Goal: Task Accomplishment & Management: Use online tool/utility

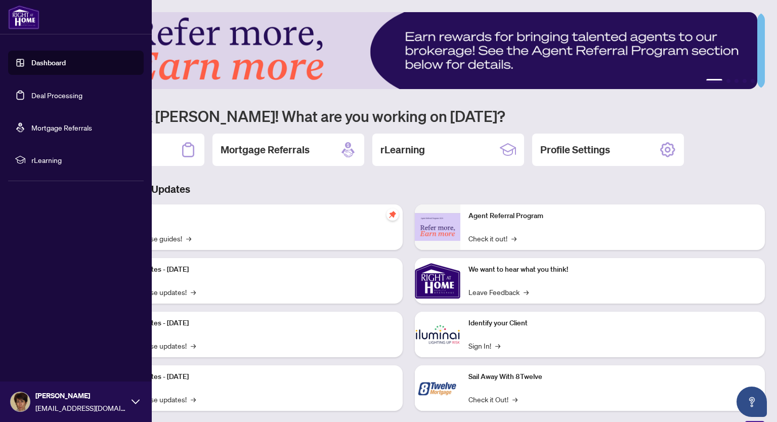
click at [31, 95] on link "Deal Processing" at bounding box center [56, 95] width 51 height 9
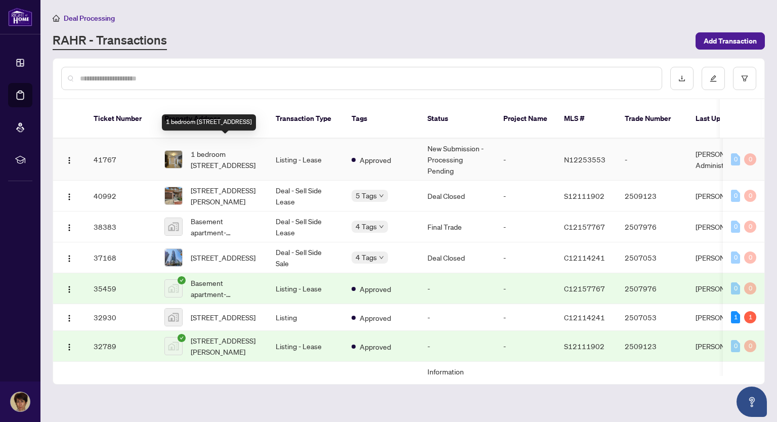
click at [230, 148] on span "1 bedroom [STREET_ADDRESS]" at bounding box center [225, 159] width 69 height 22
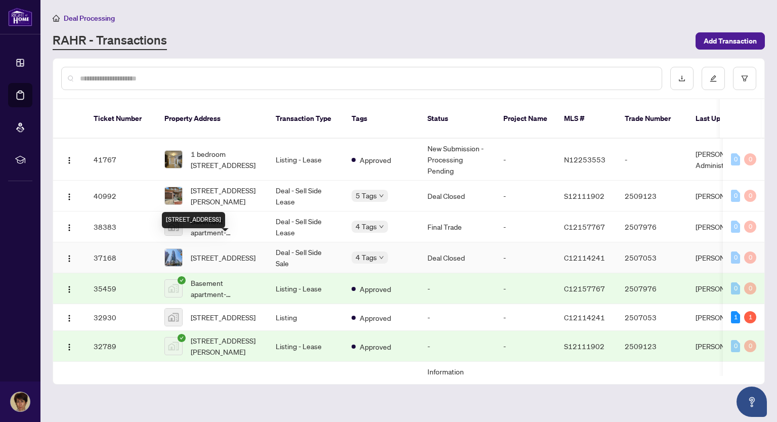
click at [223, 252] on span "[STREET_ADDRESS]" at bounding box center [223, 257] width 65 height 11
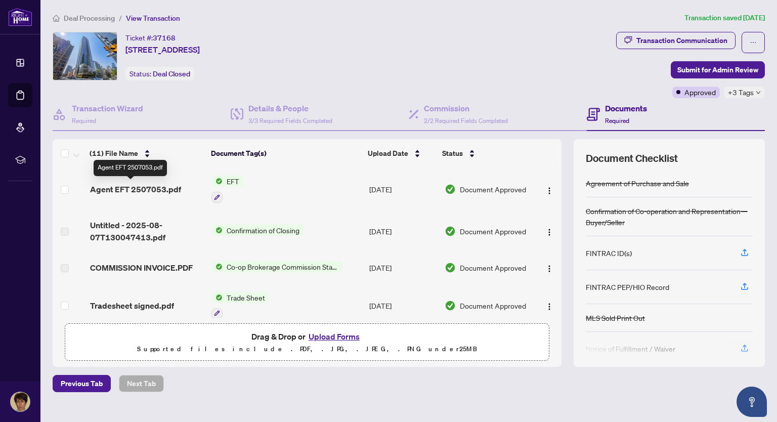
click at [146, 191] on span "Agent EFT 2507053.pdf" at bounding box center [135, 189] width 91 height 12
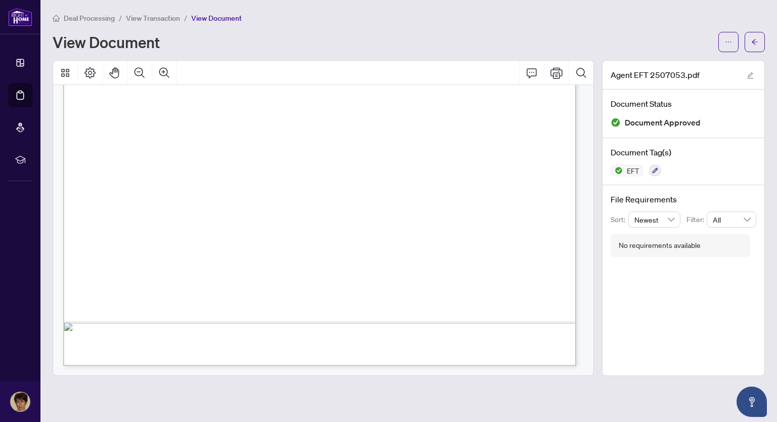
scroll to position [39, 0]
